Goal: Navigation & Orientation: Find specific page/section

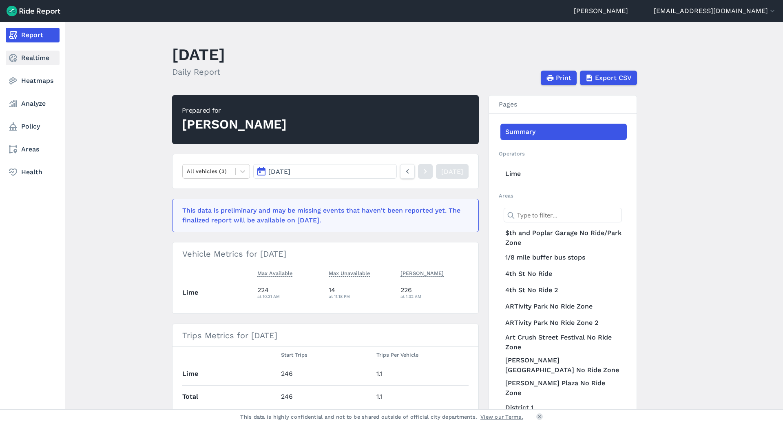
click at [33, 59] on link "Realtime" at bounding box center [33, 58] width 54 height 15
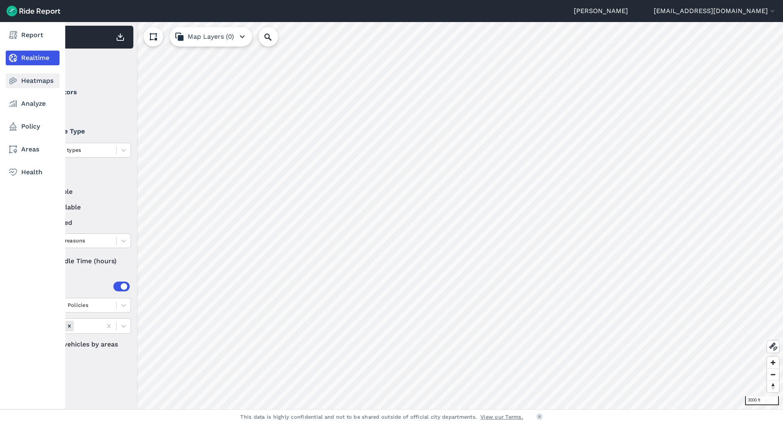
click at [29, 83] on link "Heatmaps" at bounding box center [33, 80] width 54 height 15
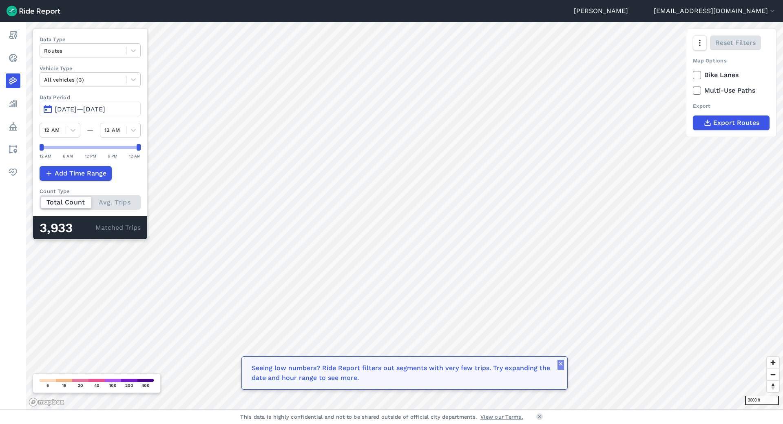
click at [560, 366] on icon "button" at bounding box center [560, 363] width 7 height 7
